Goal: Find specific page/section

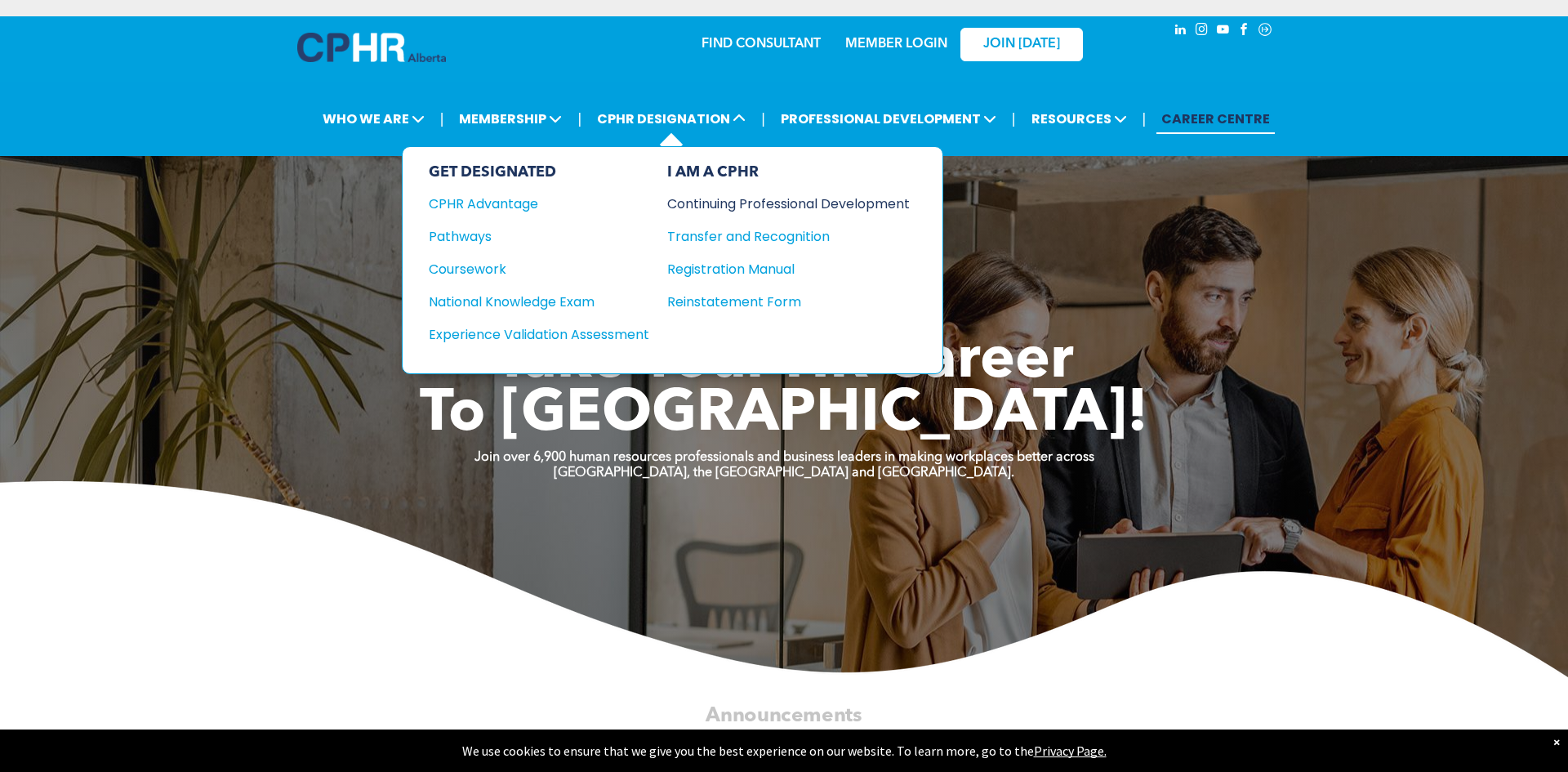
click at [705, 201] on div "Continuing Professional Development" at bounding box center [776, 204] width 218 height 21
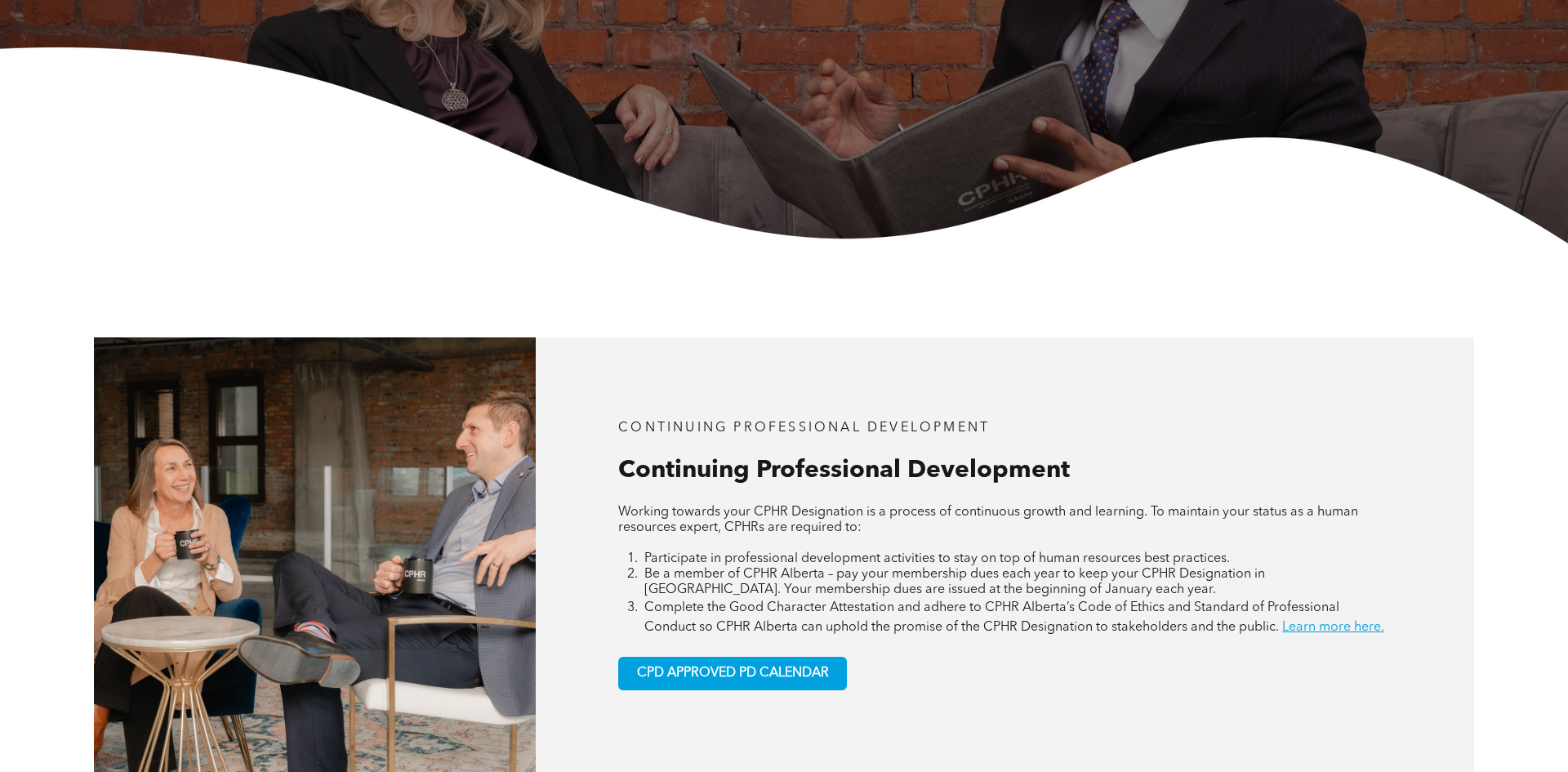
scroll to position [577, 0]
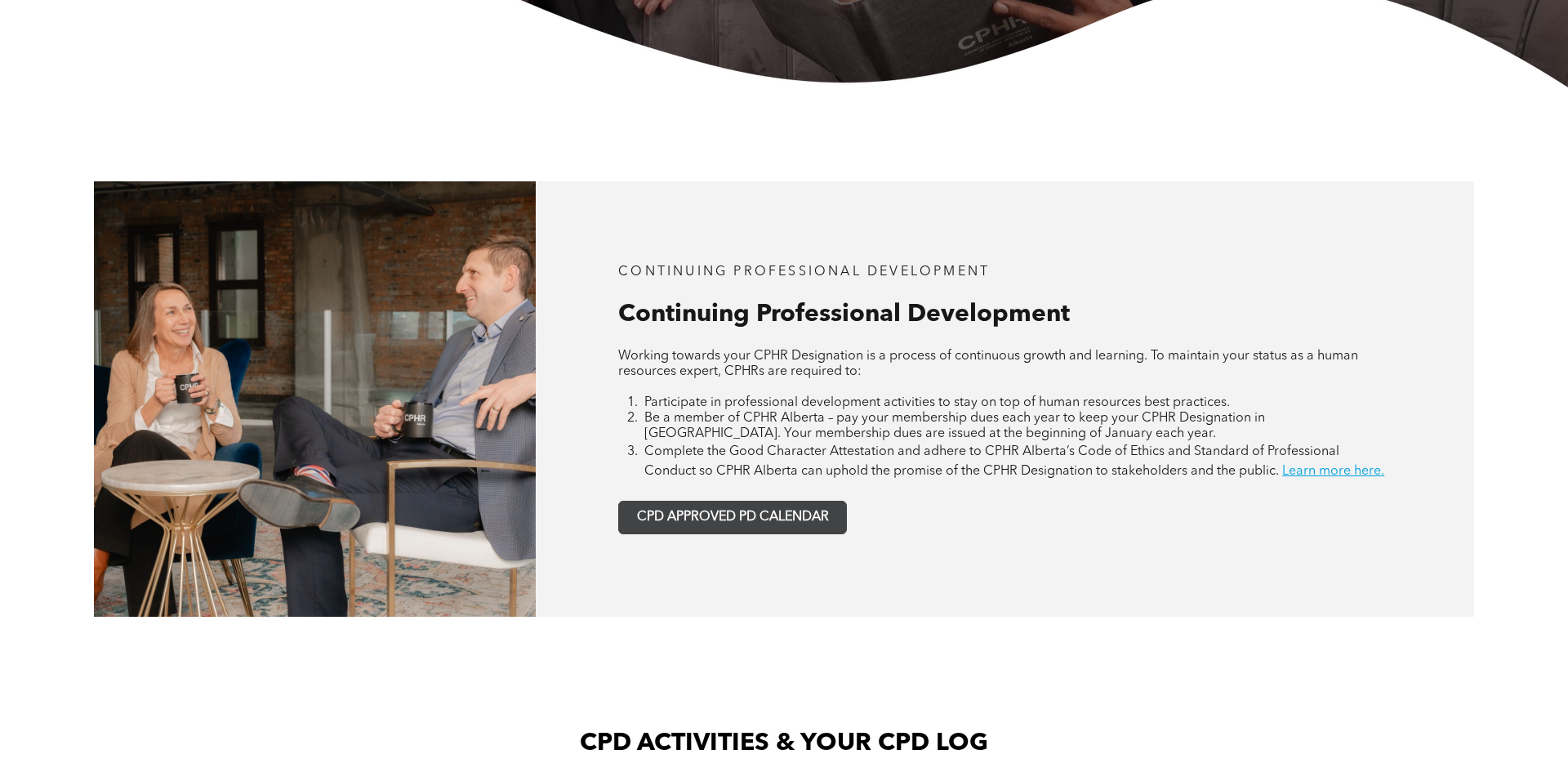
click at [783, 521] on span "CPD APPROVED PD CALENDAR" at bounding box center [733, 518] width 192 height 15
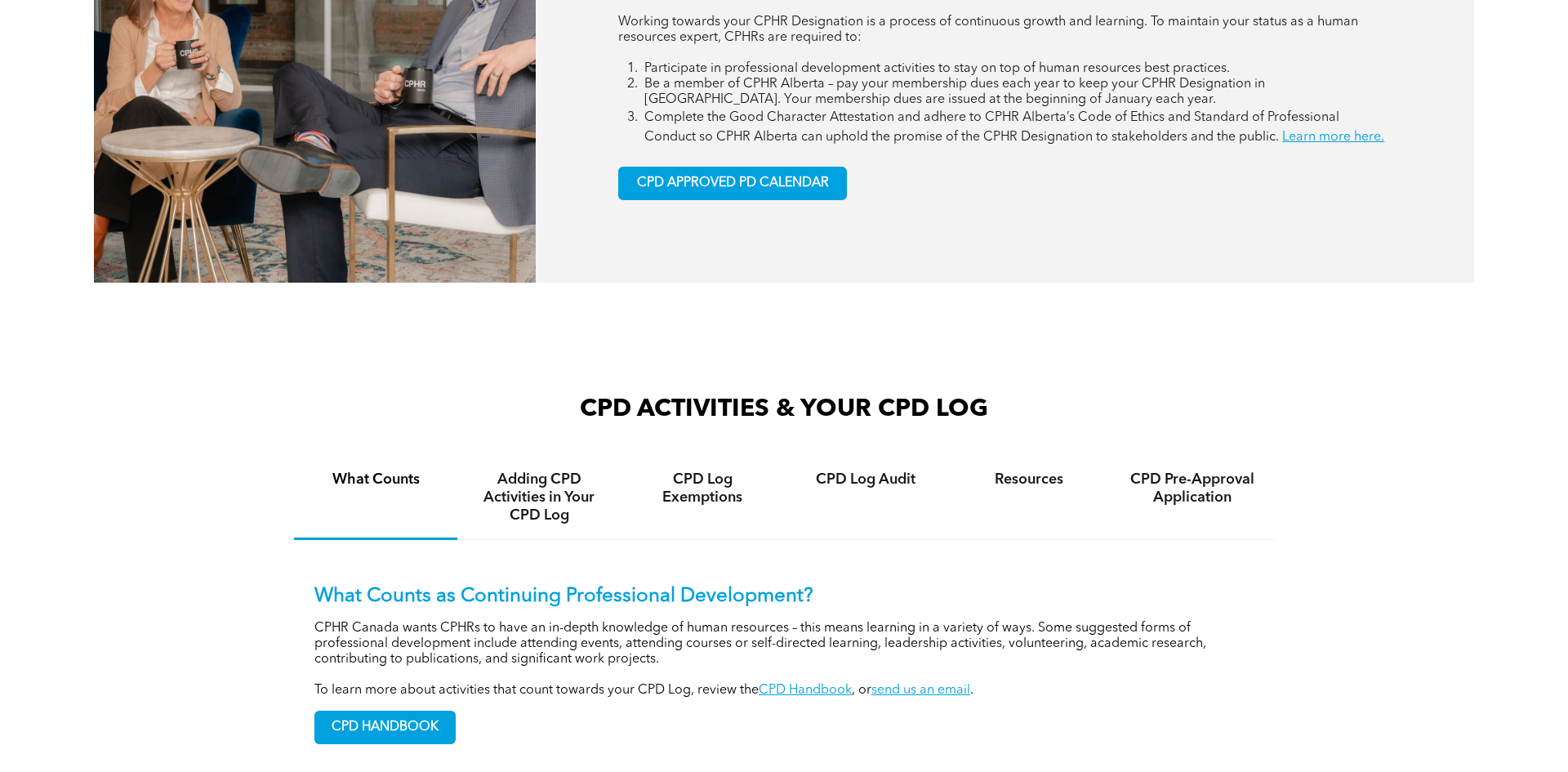
scroll to position [932, 0]
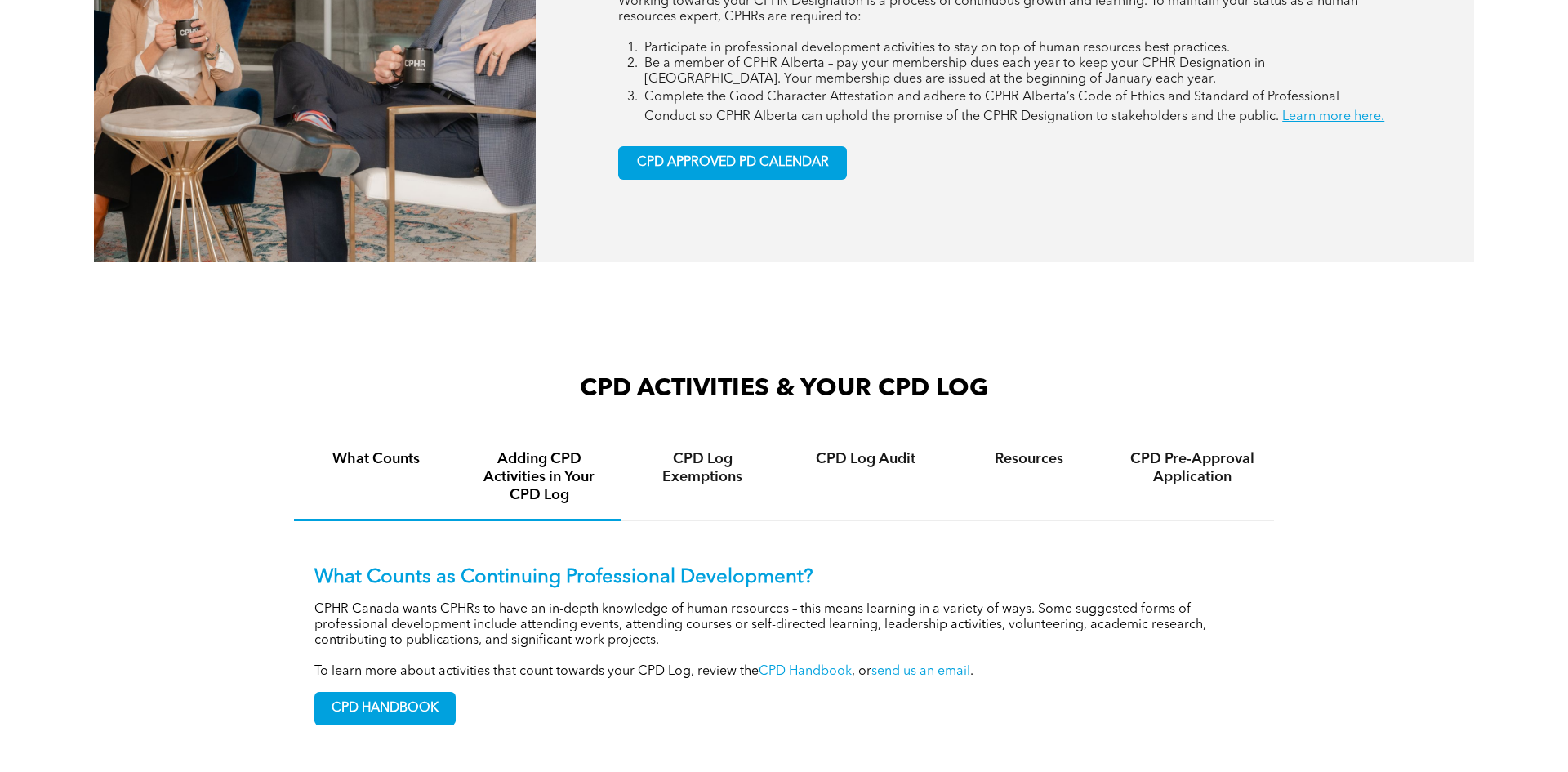
click at [537, 482] on h4 "Adding CPD Activities in Your CPD Log" at bounding box center [539, 477] width 134 height 54
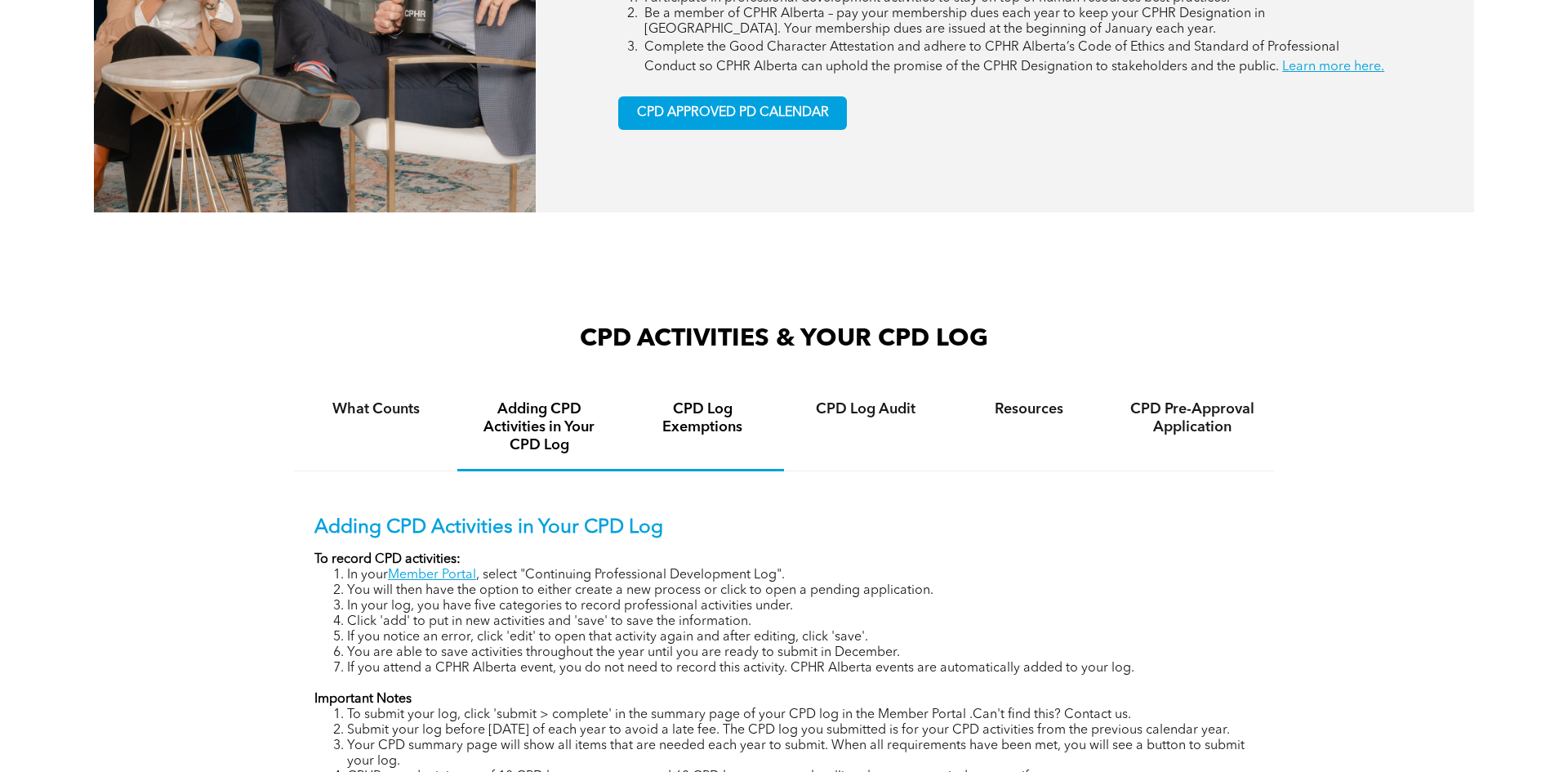
scroll to position [1000, 0]
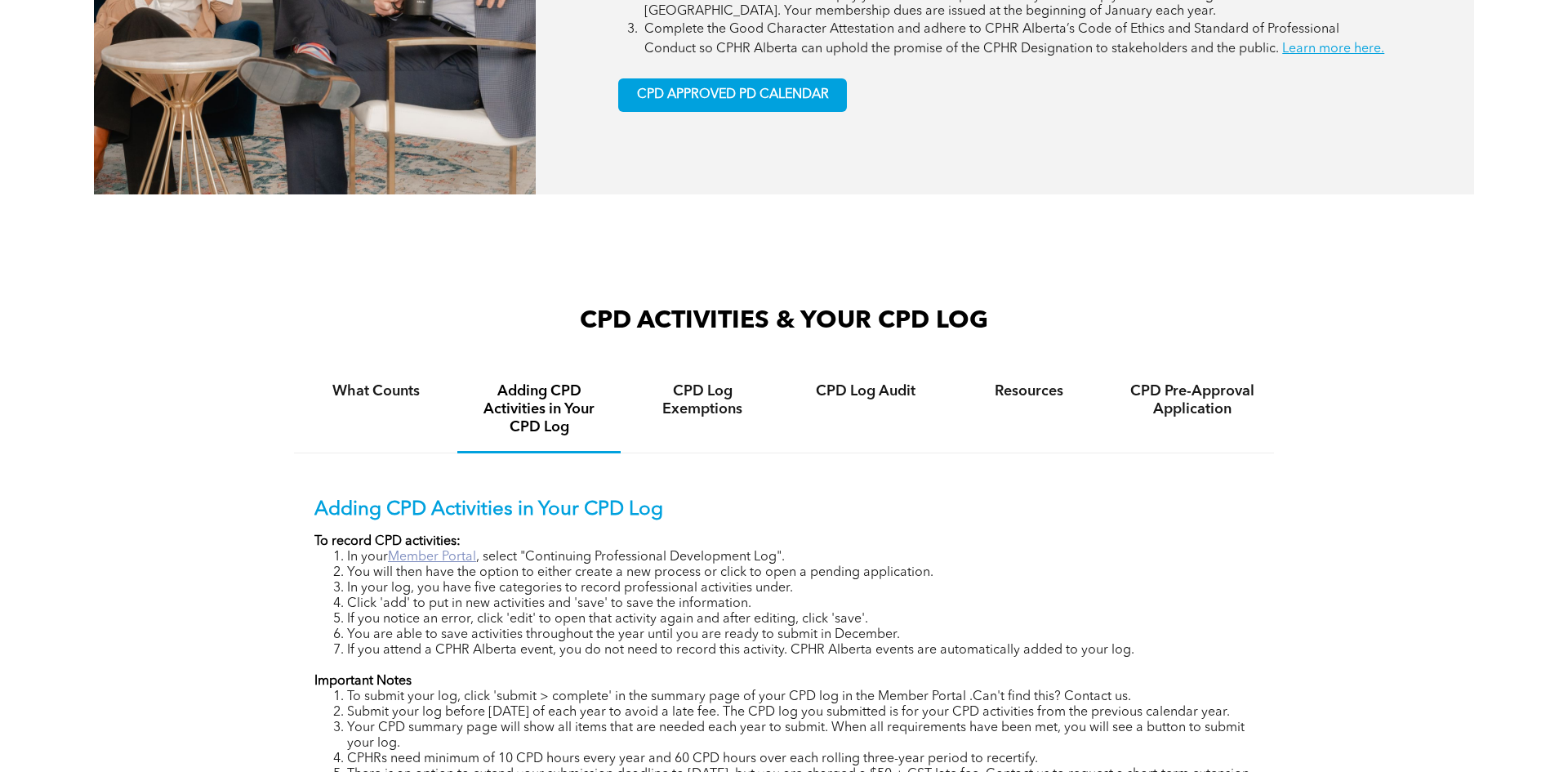
click at [453, 557] on link "Member Portal" at bounding box center [432, 558] width 88 height 13
